Goal: Task Accomplishment & Management: Use online tool/utility

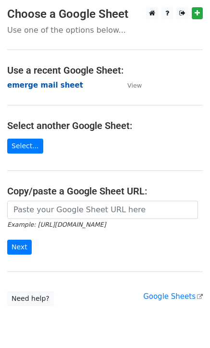
click at [41, 84] on strong "emerge mail sheet" at bounding box center [45, 85] width 76 height 9
click at [46, 88] on strong "emerge mail sheet" at bounding box center [45, 85] width 76 height 9
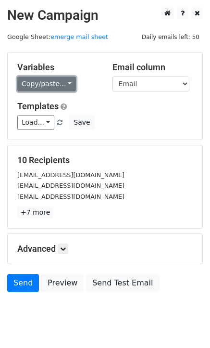
click at [62, 84] on link "Copy/paste..." at bounding box center [46, 83] width 59 height 15
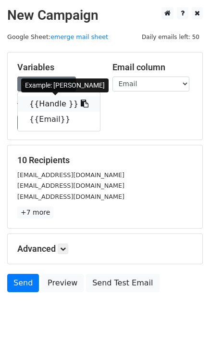
click at [79, 104] on link "{{Handle }}" at bounding box center [59, 103] width 82 height 15
